Goal: Understand site structure: Understand site structure

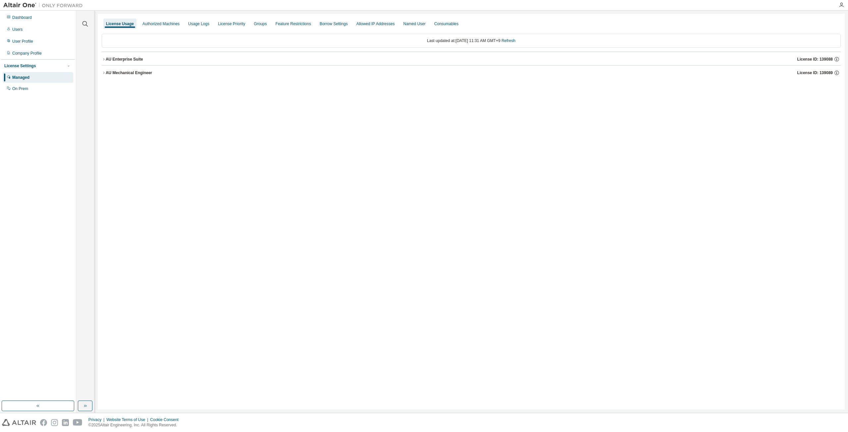
click at [104, 73] on icon "button" at bounding box center [104, 73] width 4 height 4
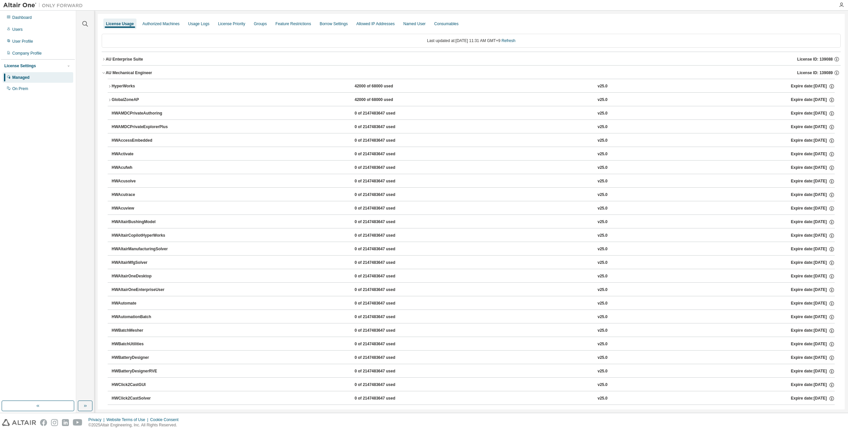
click at [104, 58] on icon "button" at bounding box center [104, 59] width 4 height 4
click at [103, 74] on icon "button" at bounding box center [104, 73] width 4 height 4
